Goal: Use online tool/utility: Utilize a website feature to perform a specific function

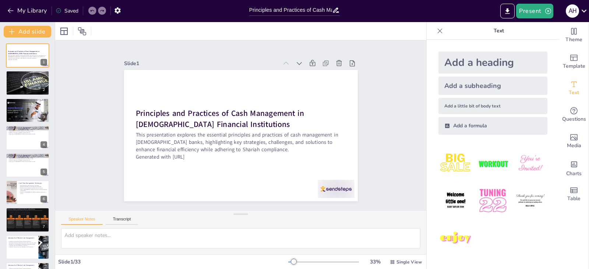
checkbox input "true"
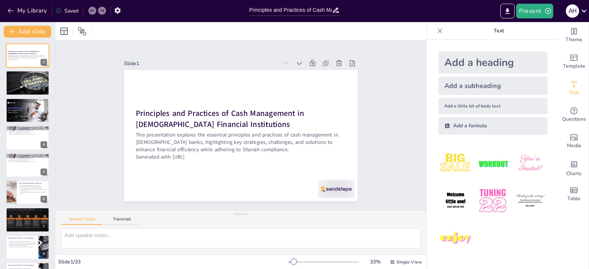
checkbox input "true"
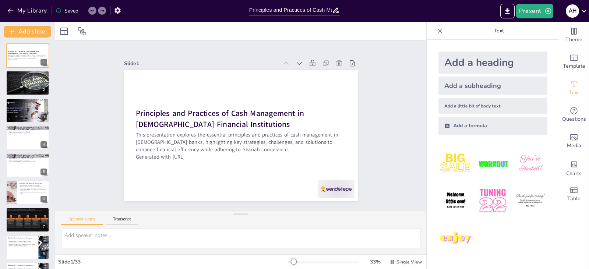
checkbox input "true"
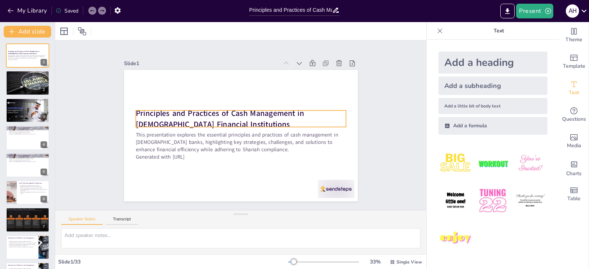
checkbox input "true"
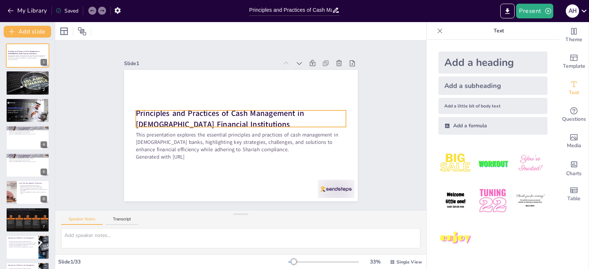
checkbox input "true"
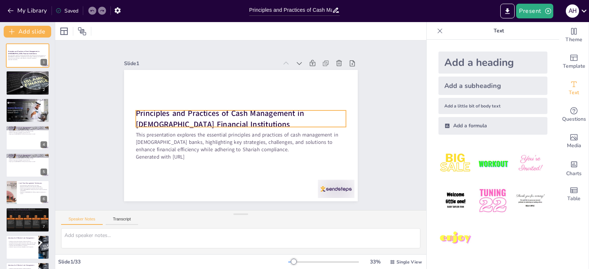
checkbox input "true"
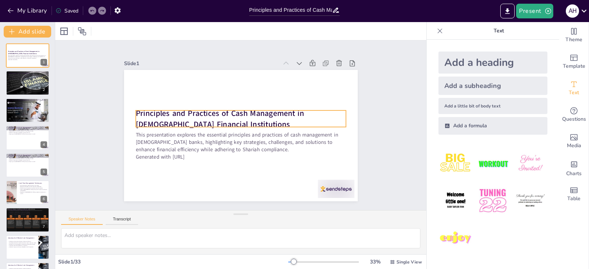
checkbox input "true"
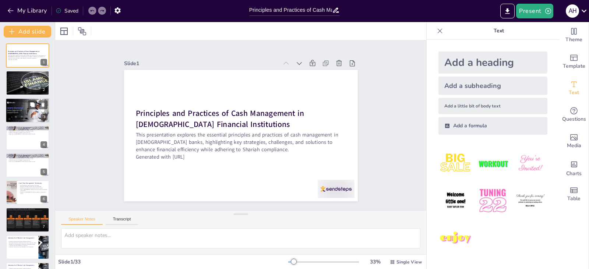
checkbox input "true"
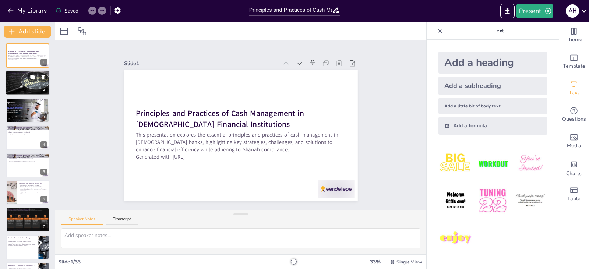
checkbox input "true"
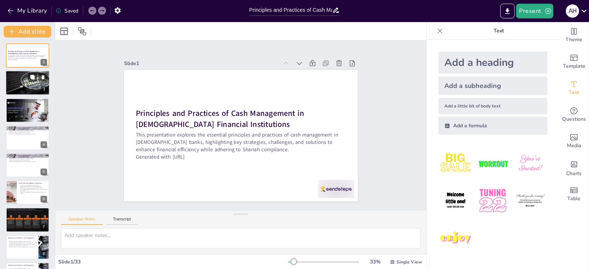
checkbox input "true"
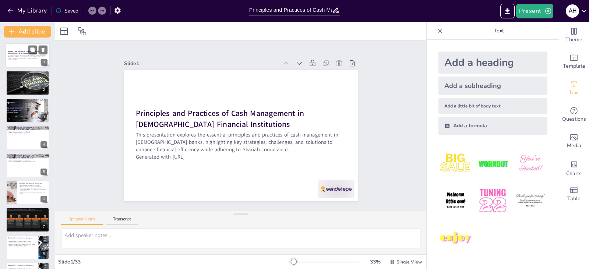
checkbox input "true"
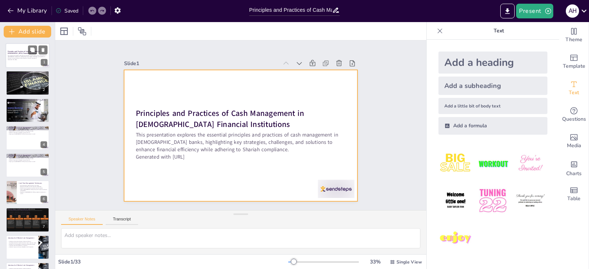
checkbox input "true"
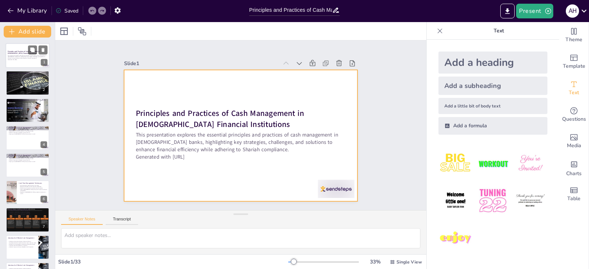
checkbox input "true"
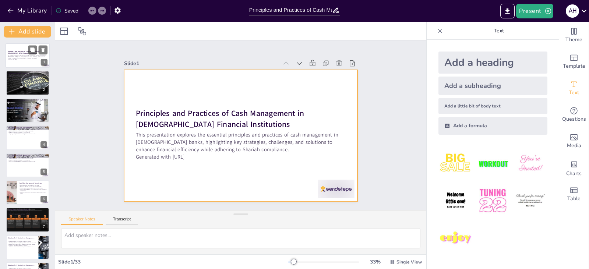
click at [32, 58] on p "This presentation explores the essential principles and practices of cash manag…" at bounding box center [28, 57] width 40 height 4
checkbox input "true"
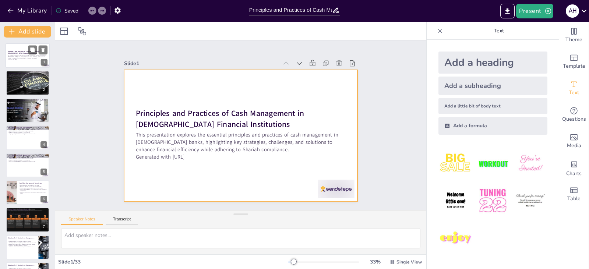
checkbox input "true"
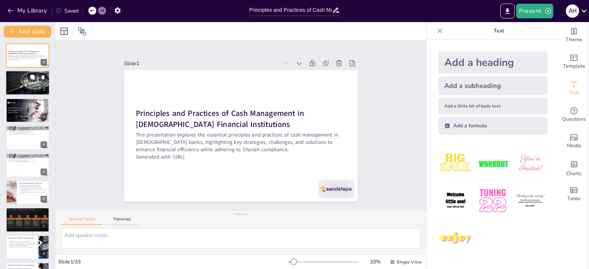
checkbox input "true"
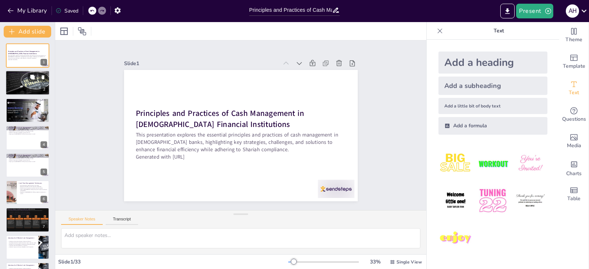
checkbox input "true"
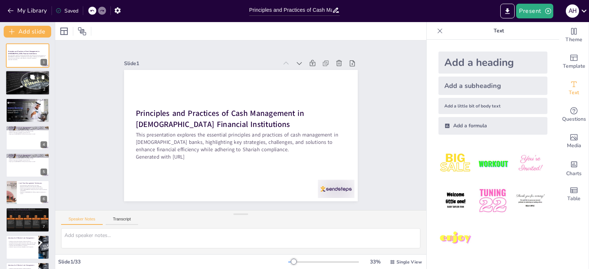
checkbox input "true"
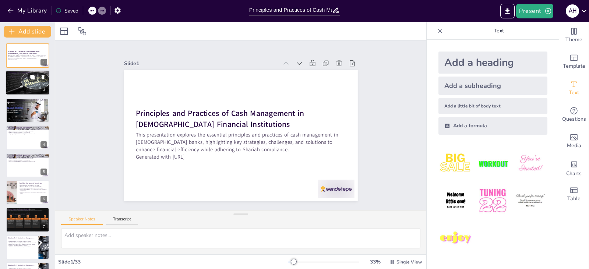
click at [29, 84] on div at bounding box center [27, 83] width 53 height 25
checkbox input "true"
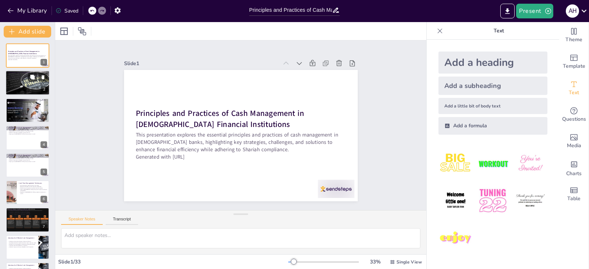
checkbox input "true"
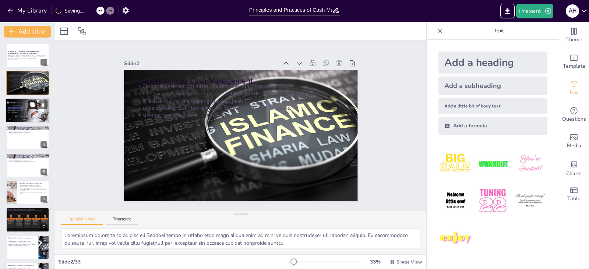
checkbox input "true"
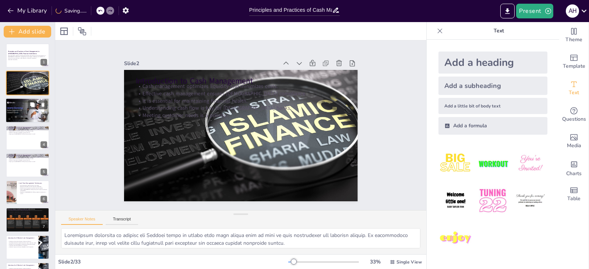
checkbox input "true"
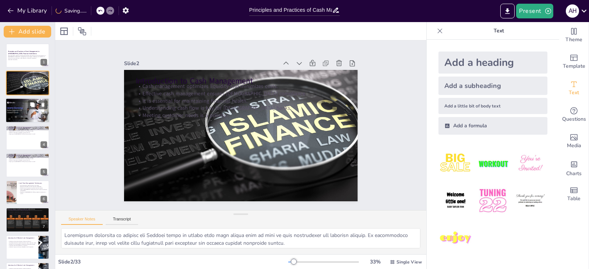
checkbox input "true"
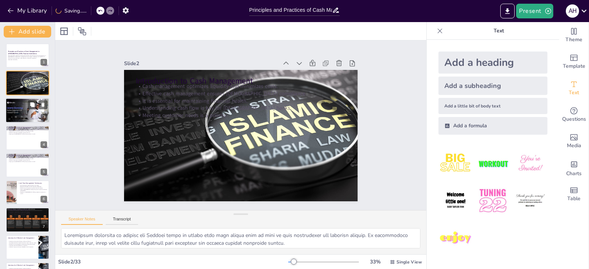
click at [28, 105] on p "Manages risks associated with cash flow." at bounding box center [28, 105] width 40 height 1
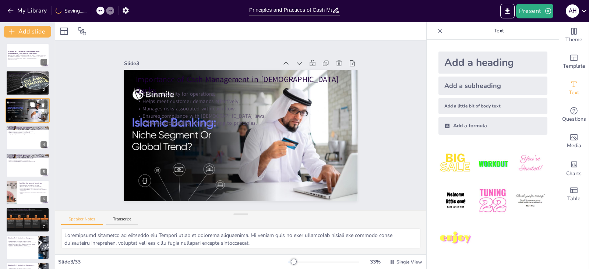
checkbox input "true"
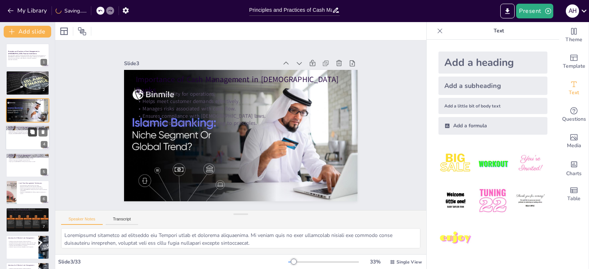
checkbox input "true"
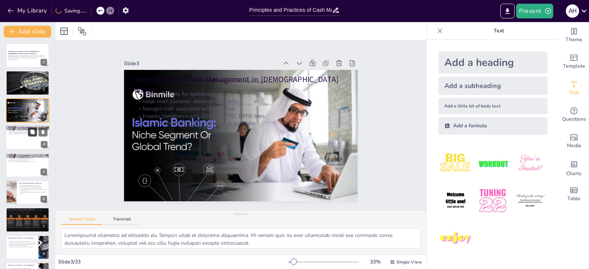
checkbox input "true"
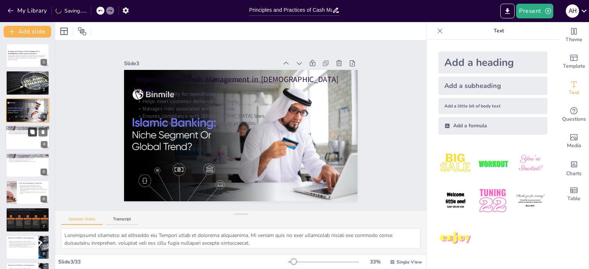
click at [33, 132] on icon at bounding box center [32, 132] width 4 height 4
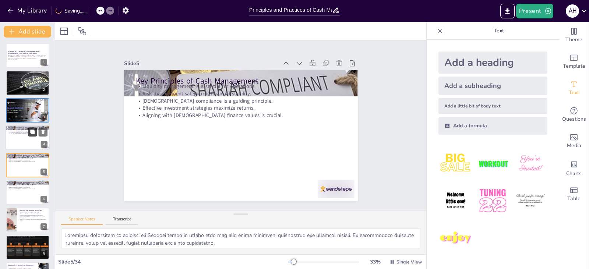
checkbox input "true"
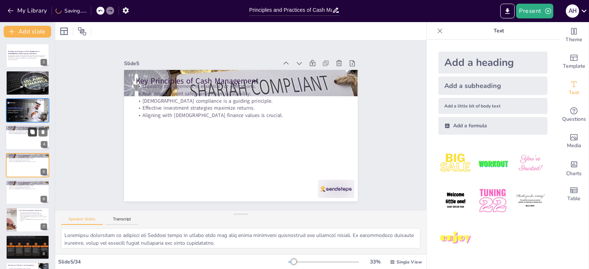
checkbox input "true"
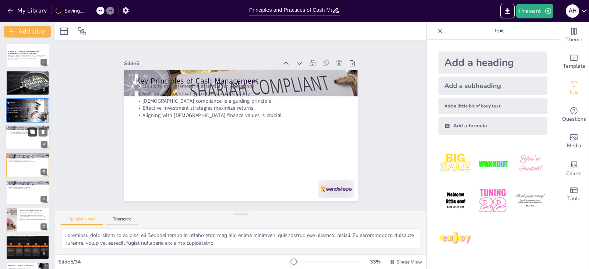
scroll to position [12, 0]
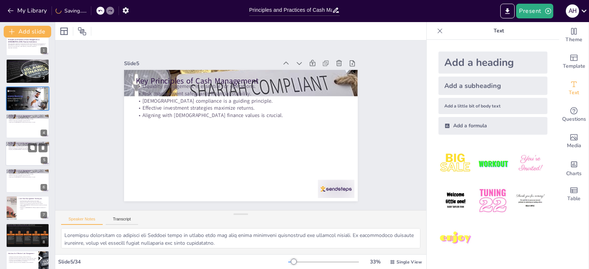
checkbox input "true"
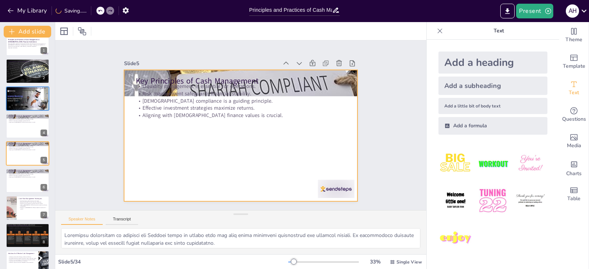
checkbox input "true"
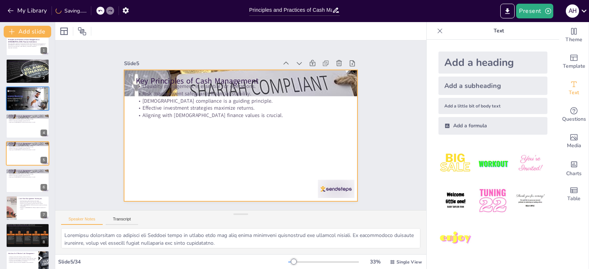
checkbox input "true"
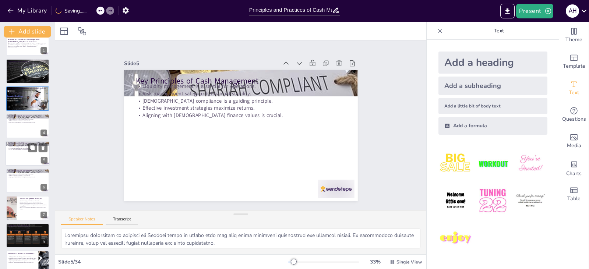
checkbox input "true"
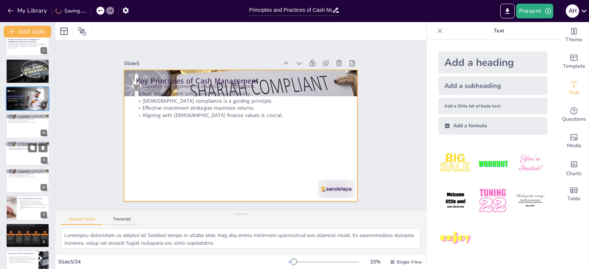
click at [37, 158] on div at bounding box center [28, 153] width 44 height 25
checkbox input "true"
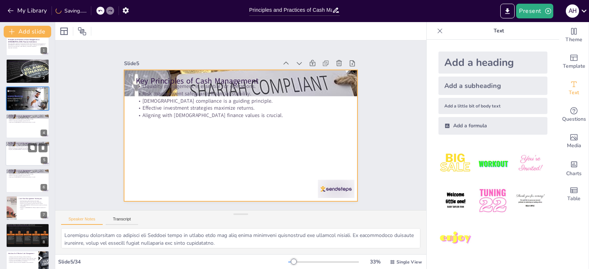
checkbox input "true"
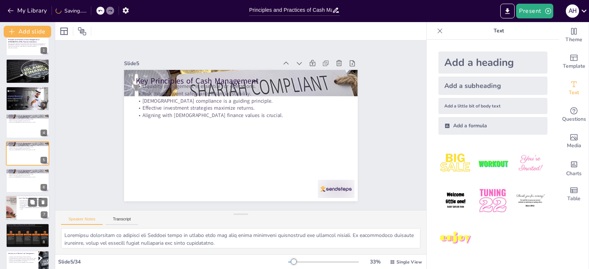
checkbox input "true"
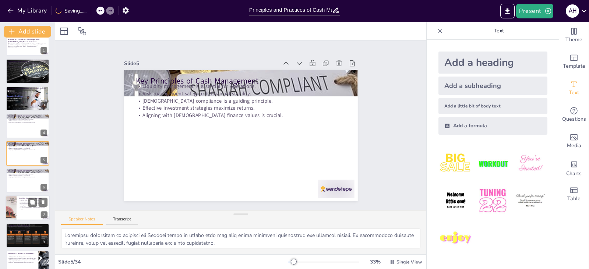
checkbox input "true"
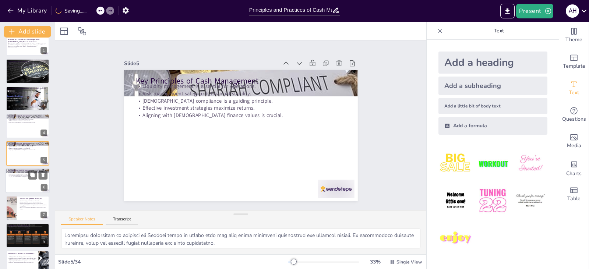
checkbox input "true"
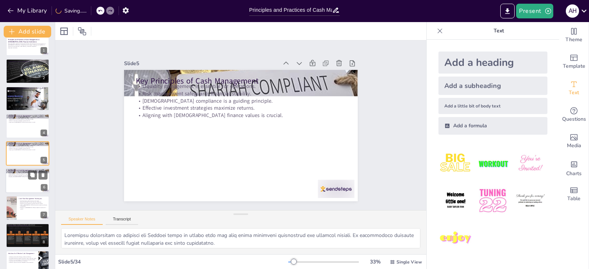
checkbox input "true"
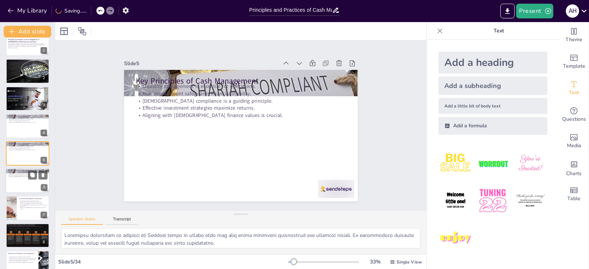
checkbox input "true"
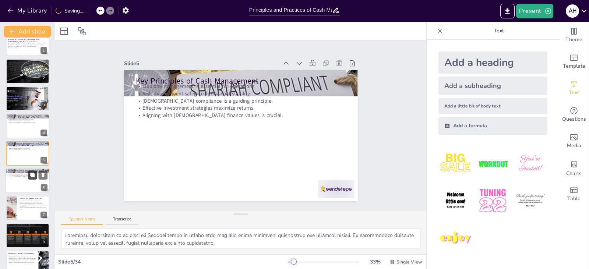
checkbox input "true"
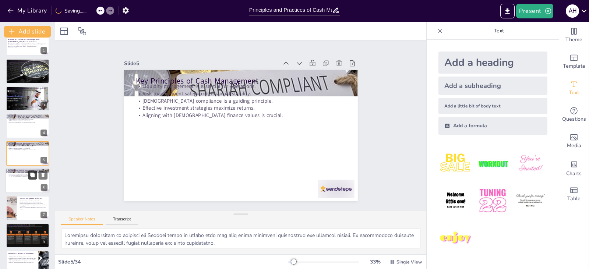
click at [29, 176] on button at bounding box center [32, 175] width 9 height 9
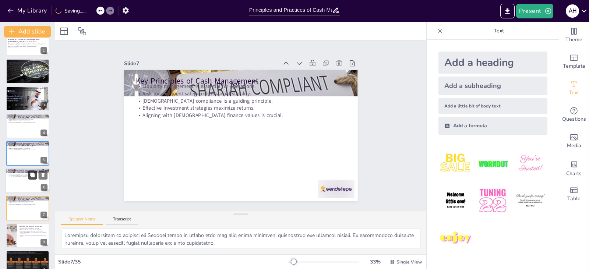
checkbox input "true"
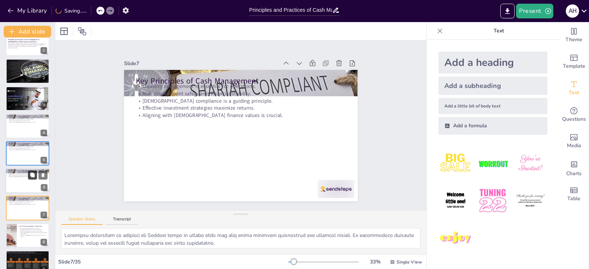
scroll to position [67, 0]
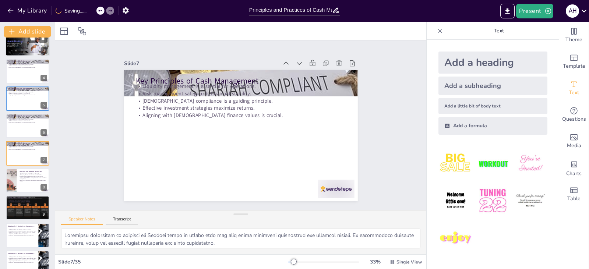
checkbox input "true"
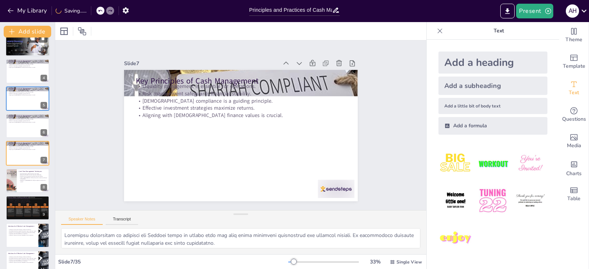
checkbox input "true"
